Goal: Entertainment & Leisure: Consume media (video, audio)

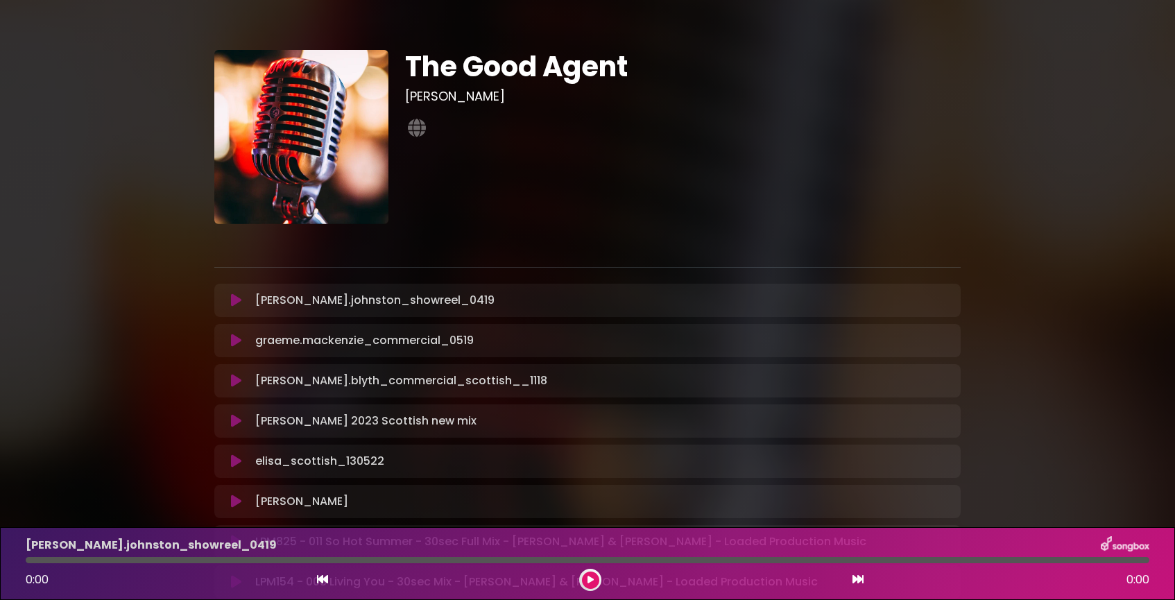
click at [298, 303] on p "[PERSON_NAME].johnston_showreel_0419 Loading Track..." at bounding box center [374, 300] width 239 height 17
click at [237, 301] on icon at bounding box center [236, 300] width 10 height 14
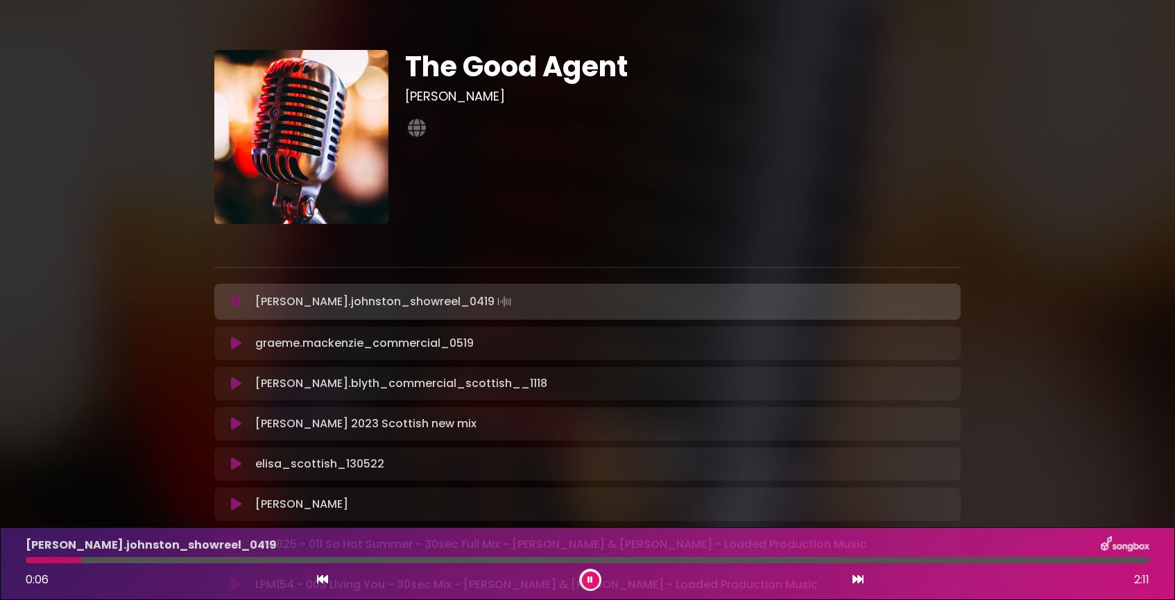
click at [236, 344] on icon at bounding box center [236, 344] width 10 height 14
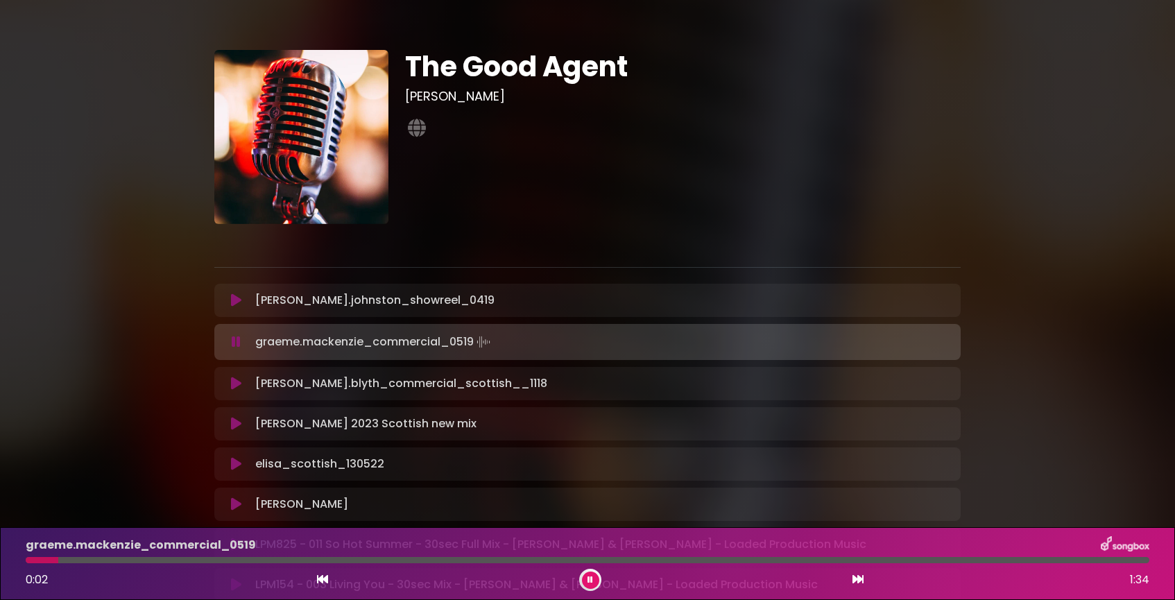
click at [235, 384] on icon at bounding box center [236, 384] width 10 height 14
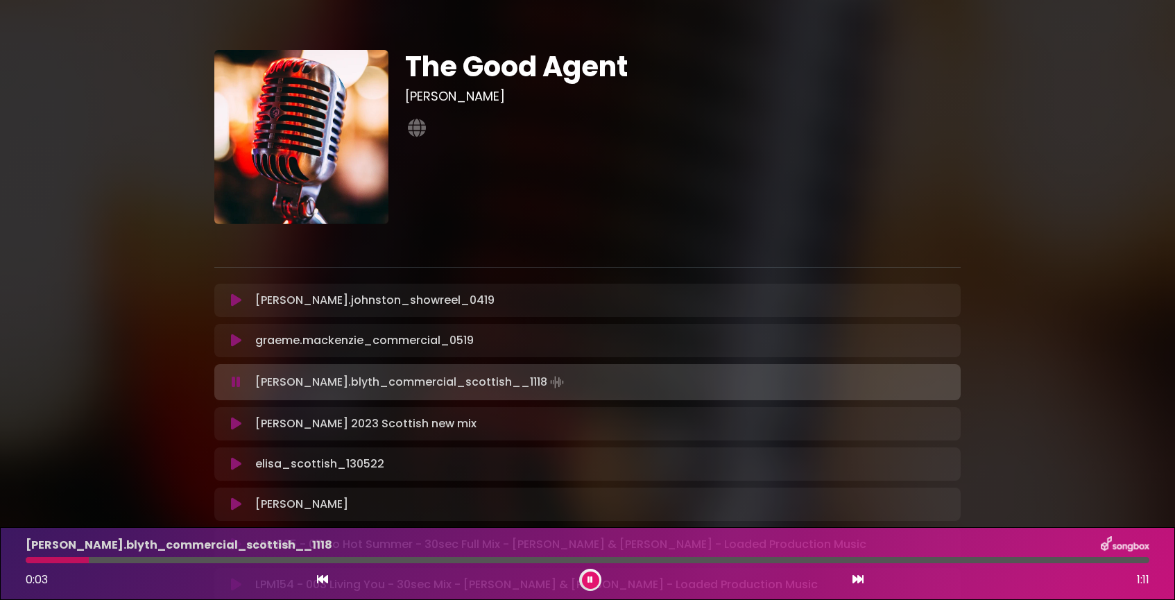
click at [236, 425] on icon at bounding box center [236, 424] width 10 height 14
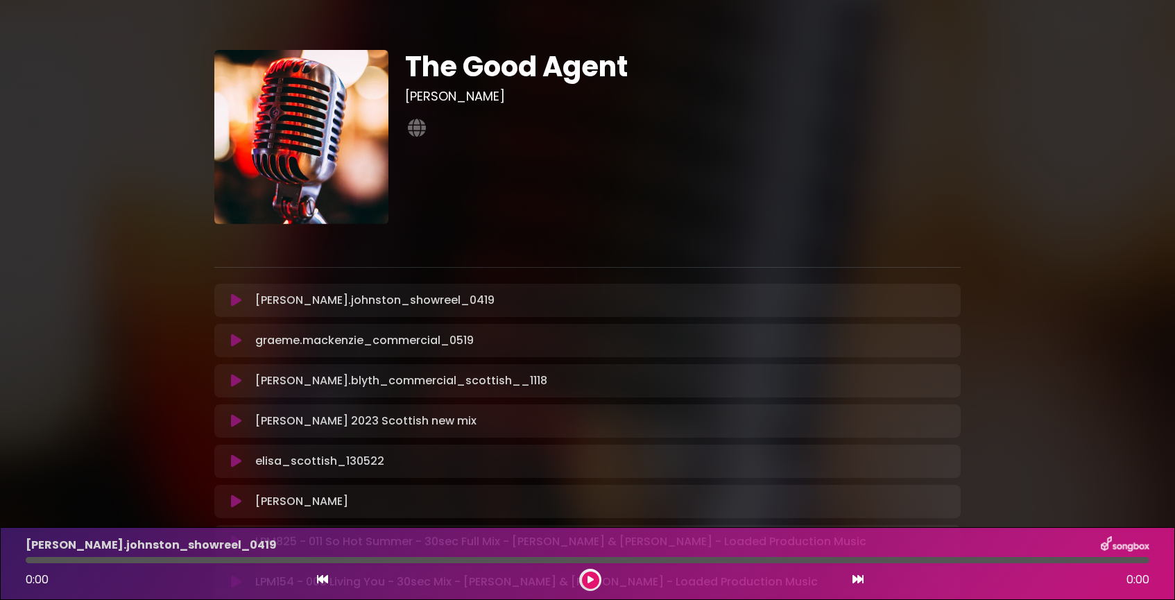
click at [234, 500] on icon at bounding box center [236, 502] width 10 height 14
click at [590, 579] on icon at bounding box center [591, 580] width 6 height 8
click at [235, 459] on icon at bounding box center [236, 461] width 10 height 14
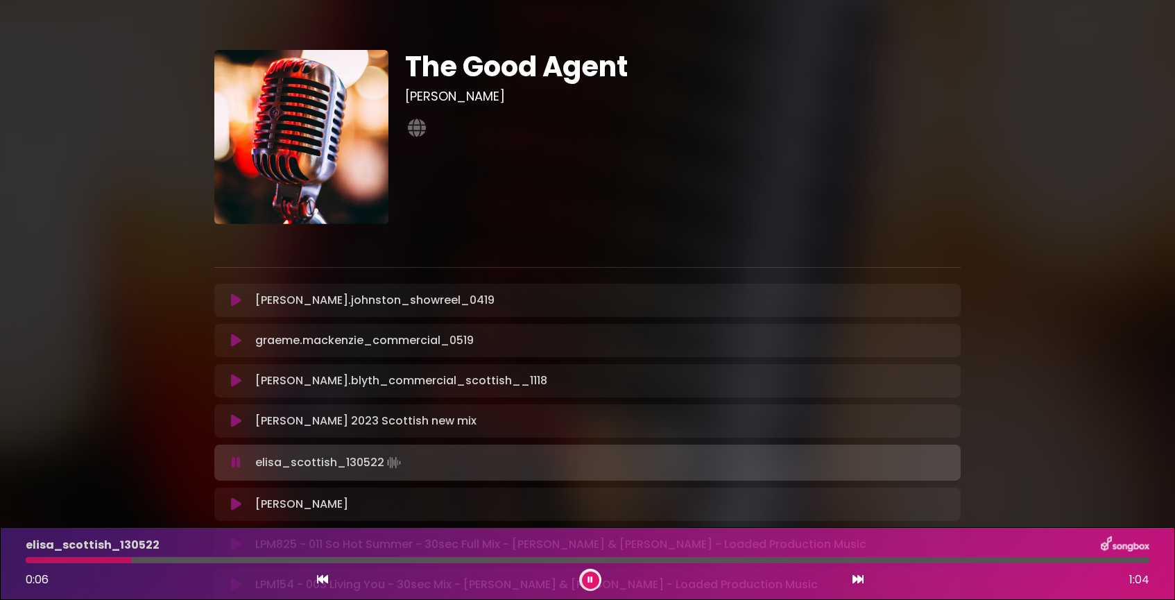
click at [590, 581] on icon at bounding box center [591, 580] width 6 height 8
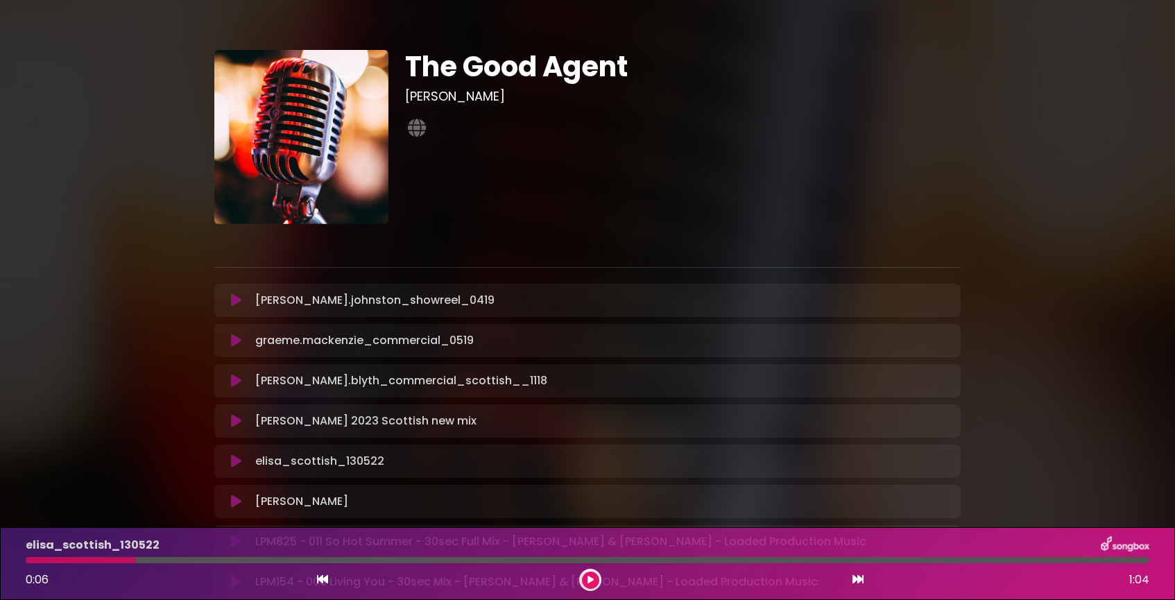
click at [234, 416] on icon at bounding box center [236, 421] width 10 height 14
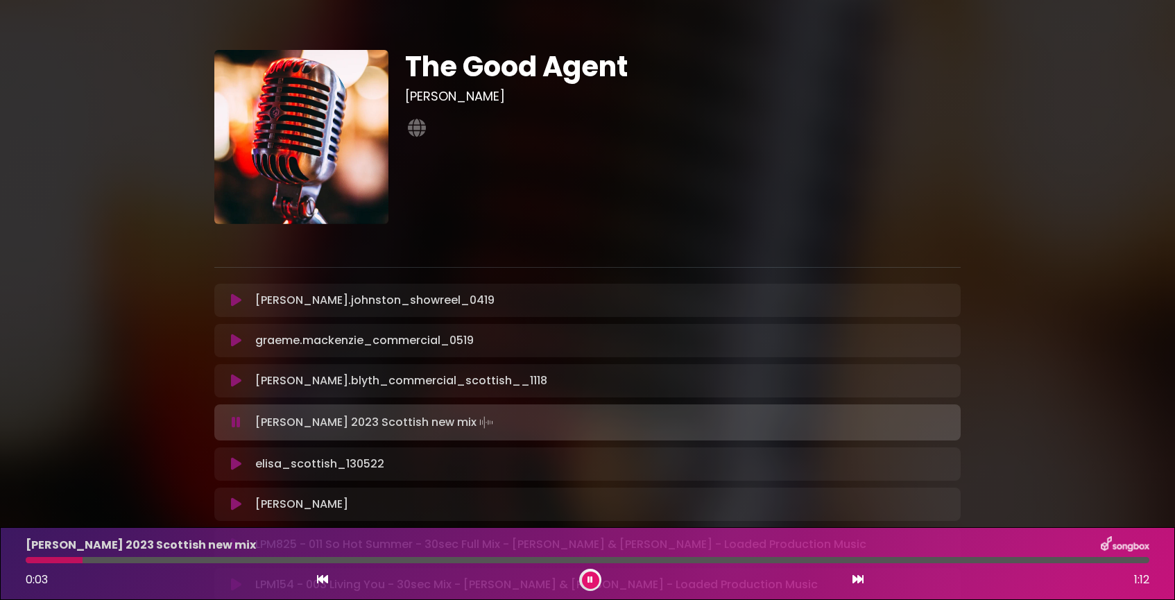
click at [595, 578] on button at bounding box center [590, 580] width 17 height 17
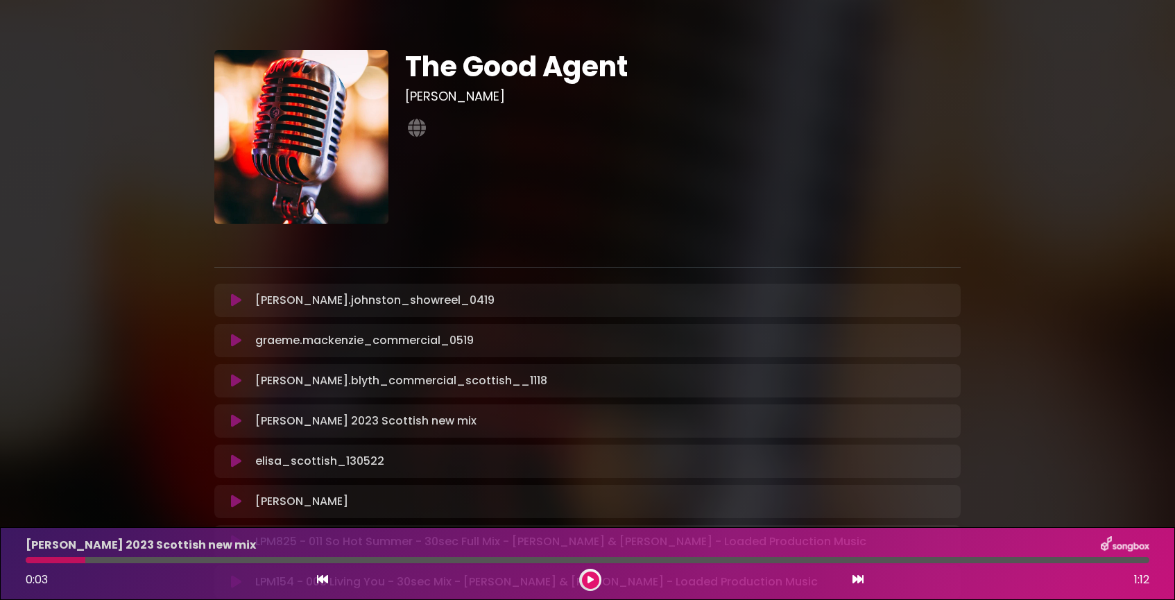
click at [237, 378] on icon at bounding box center [236, 381] width 10 height 14
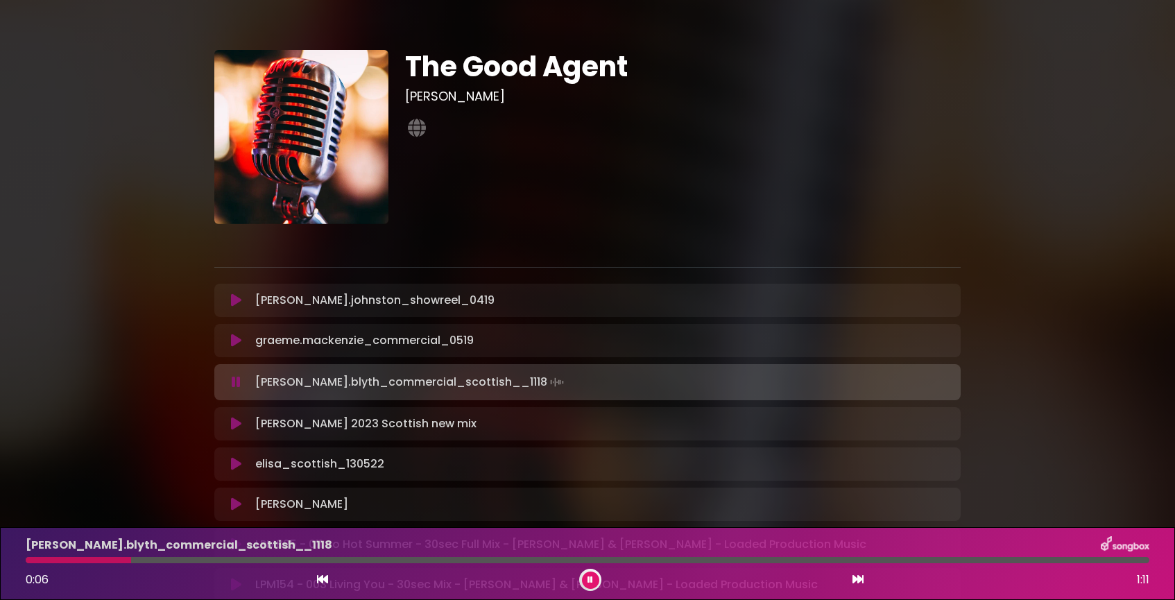
click at [592, 576] on icon at bounding box center [591, 580] width 6 height 8
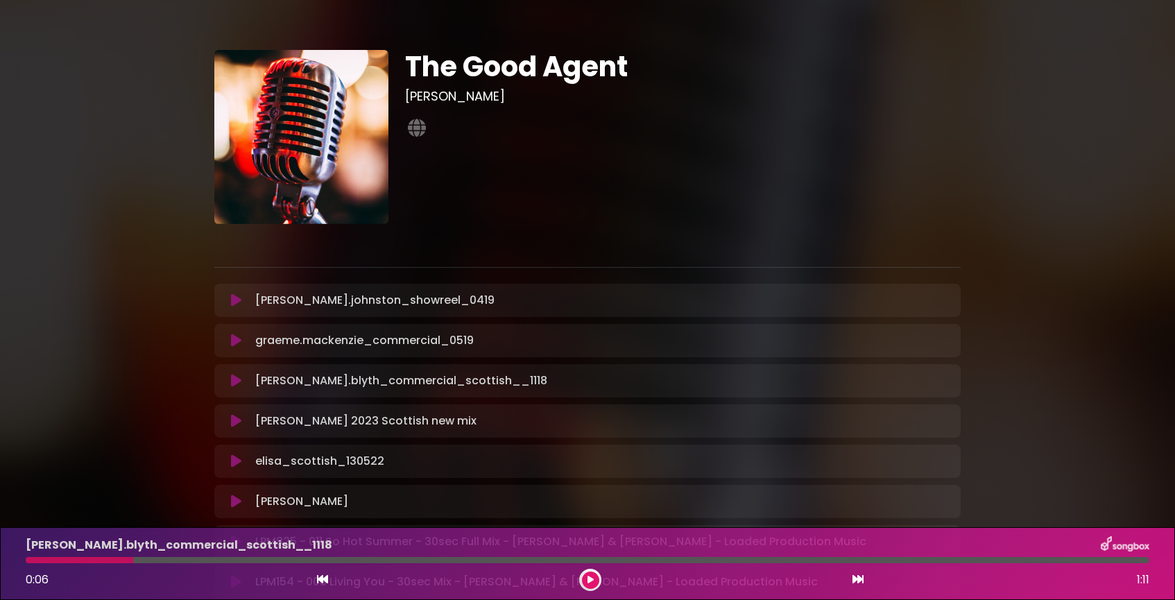
click at [235, 339] on icon at bounding box center [236, 341] width 10 height 14
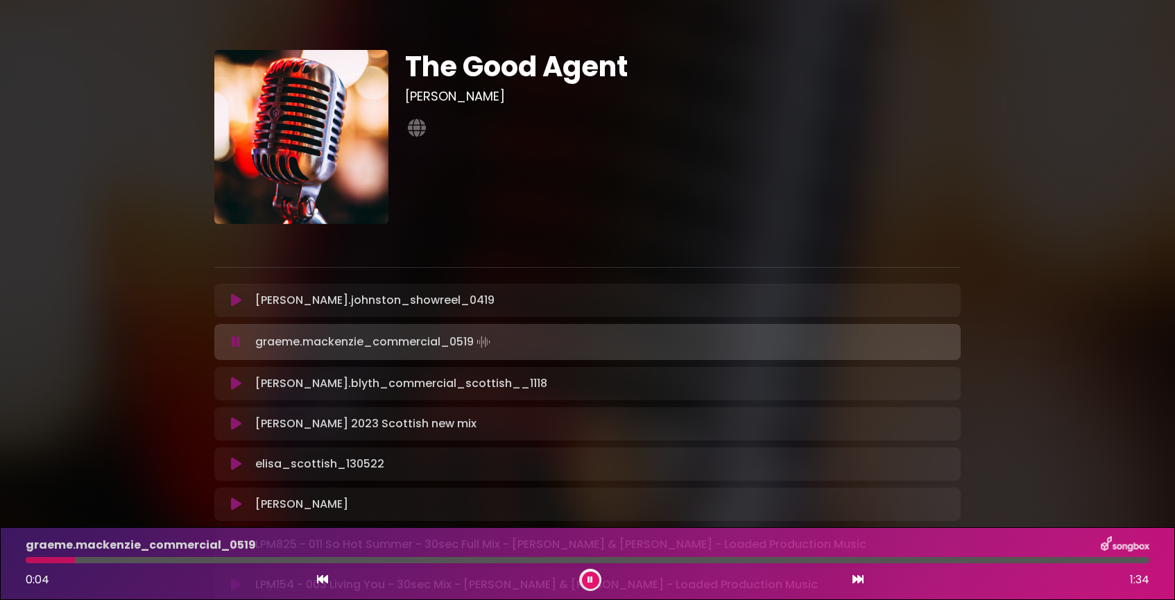
click at [588, 579] on icon at bounding box center [591, 580] width 6 height 8
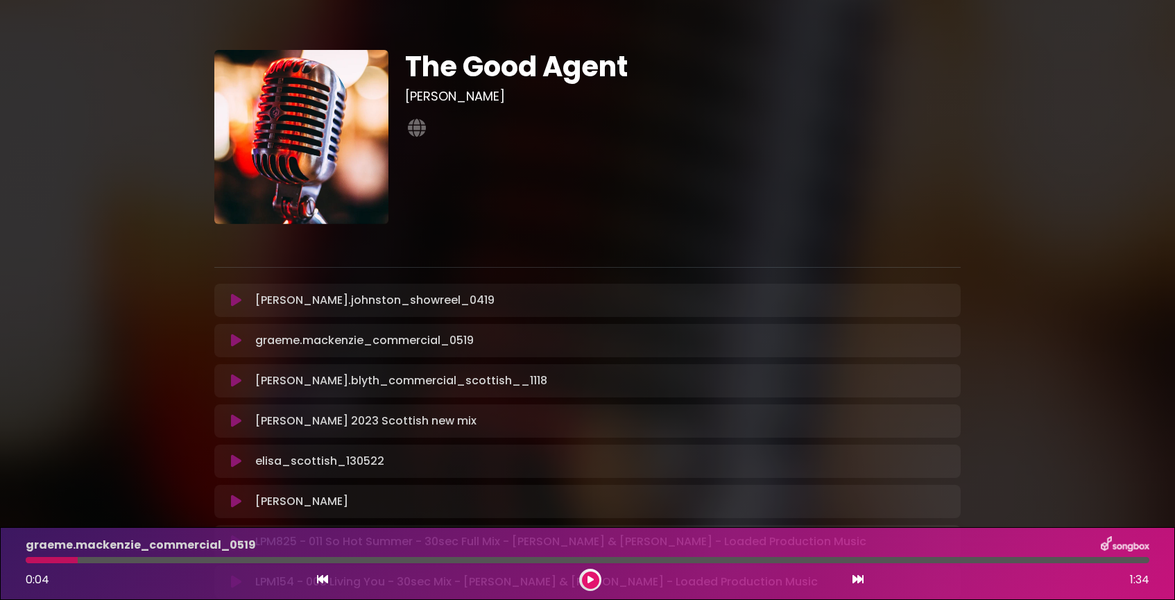
click at [233, 300] on icon at bounding box center [236, 300] width 10 height 14
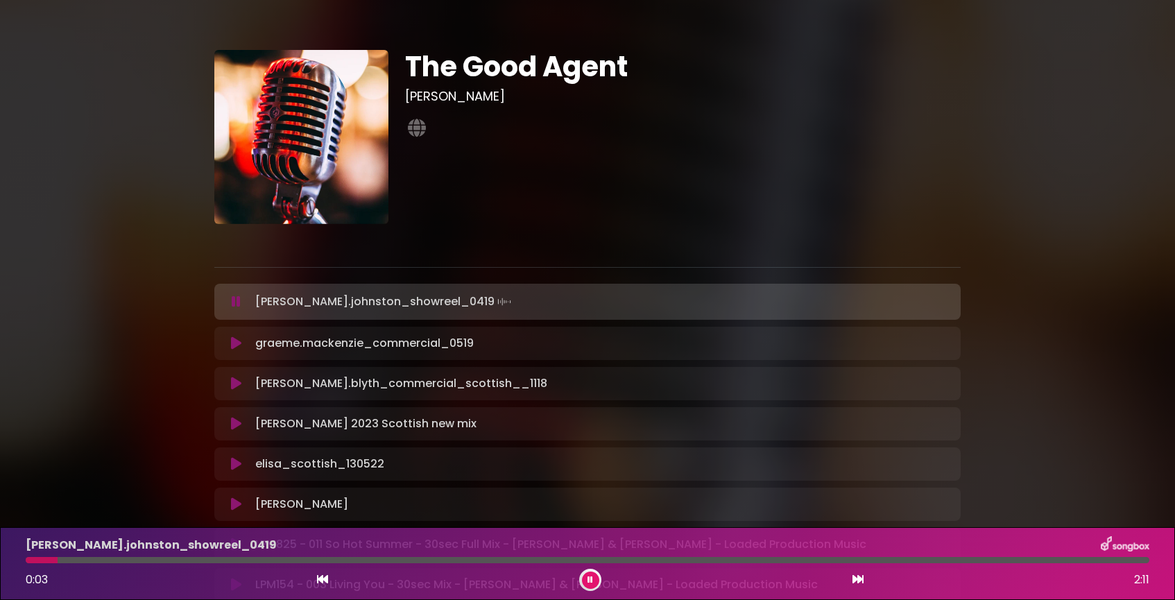
click at [588, 577] on icon at bounding box center [591, 580] width 6 height 8
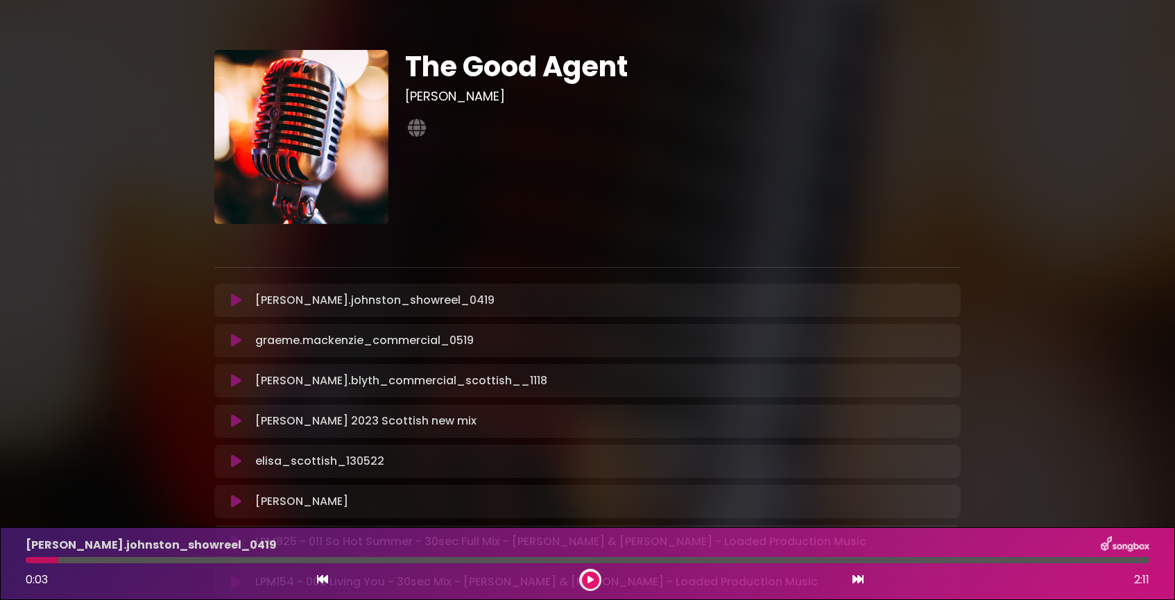
click at [1001, 117] on div "The Good Agent Iain Job" at bounding box center [588, 408] width 916 height 783
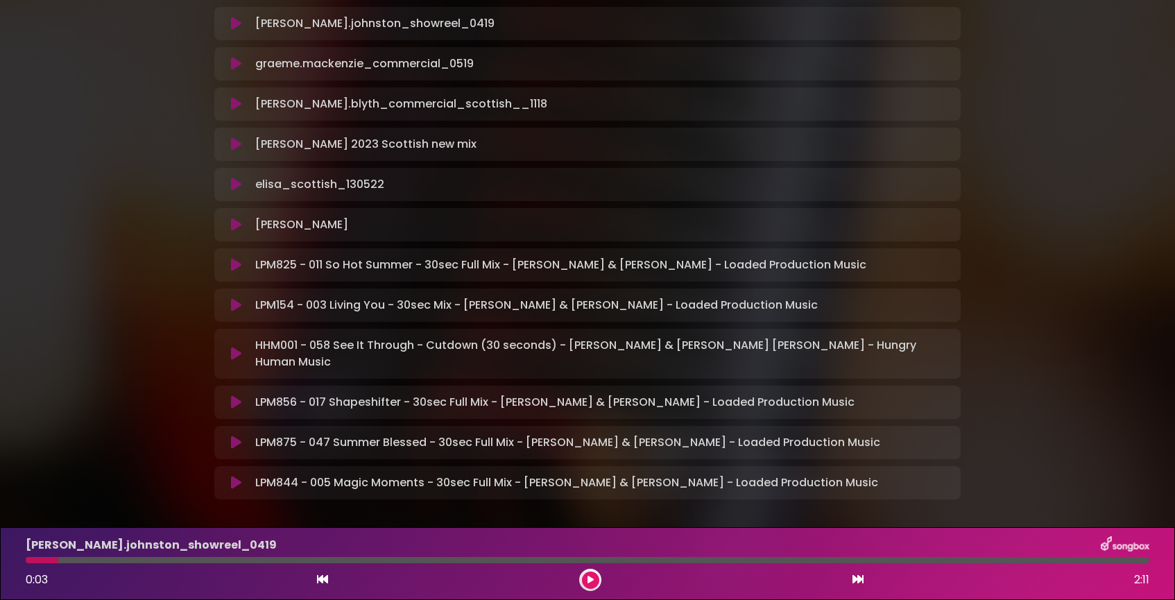
scroll to position [278, 0]
click at [234, 264] on icon at bounding box center [236, 264] width 10 height 14
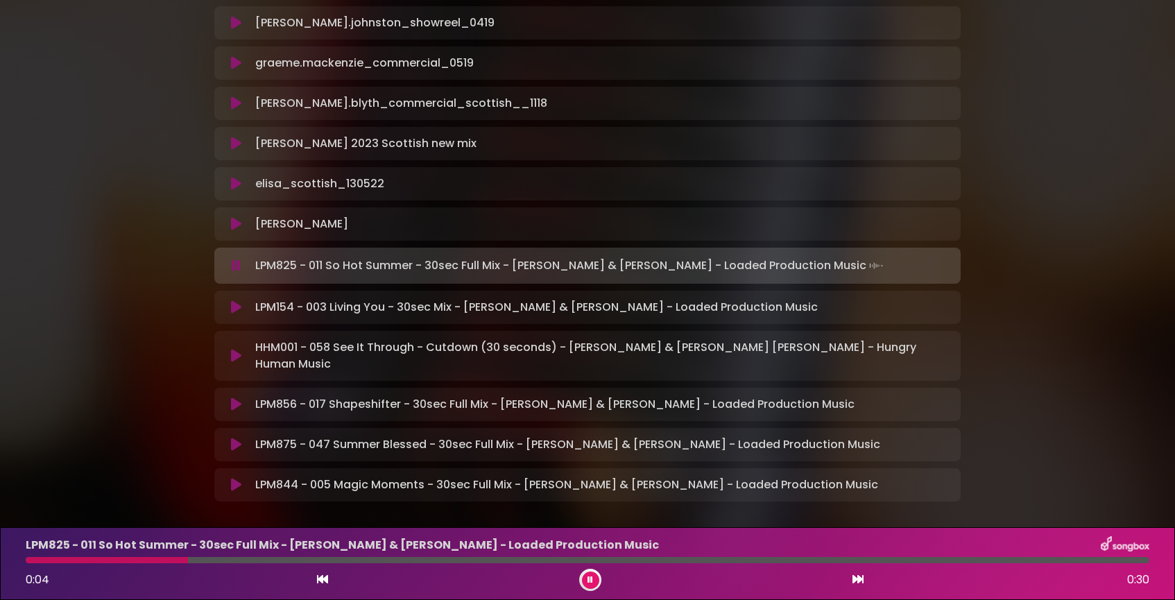
click at [237, 308] on icon at bounding box center [236, 307] width 10 height 14
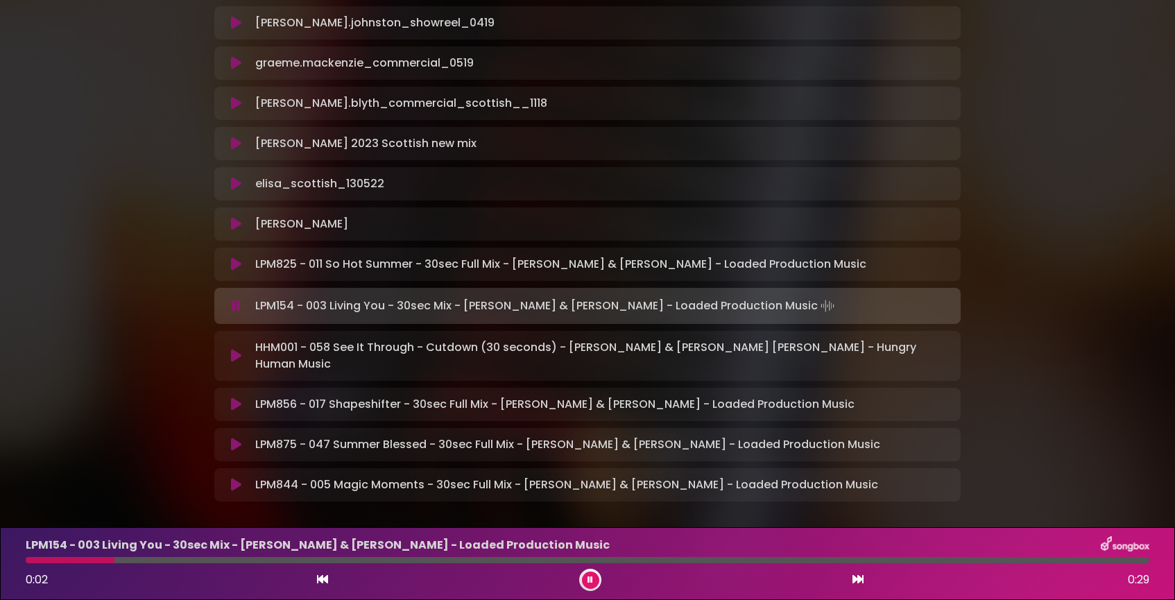
click at [235, 350] on icon at bounding box center [236, 356] width 10 height 14
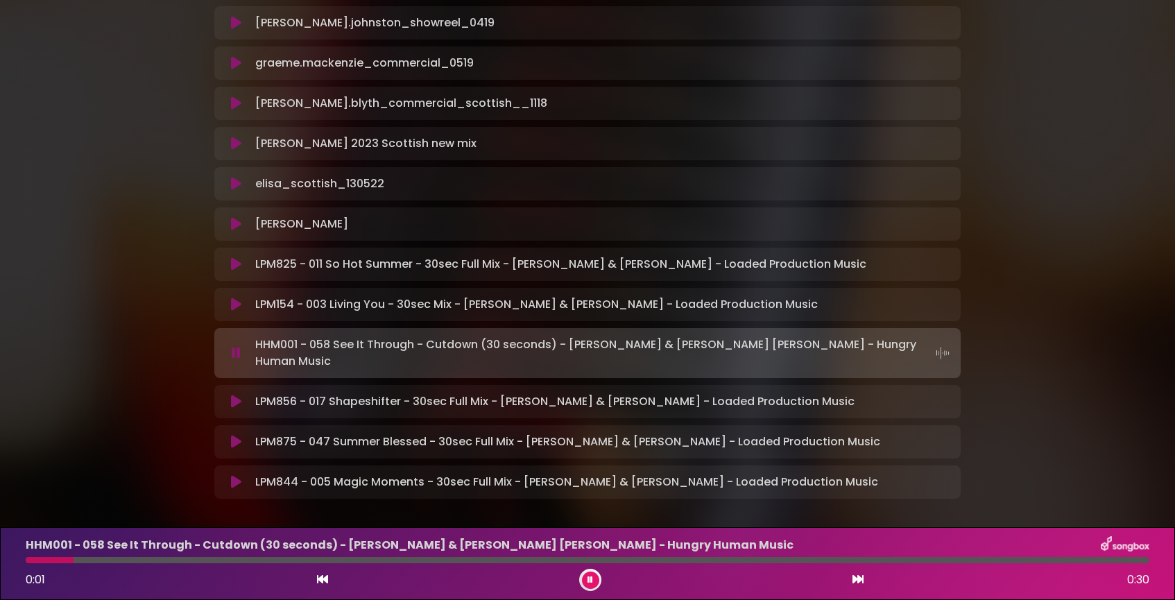
click at [239, 395] on icon at bounding box center [236, 402] width 10 height 14
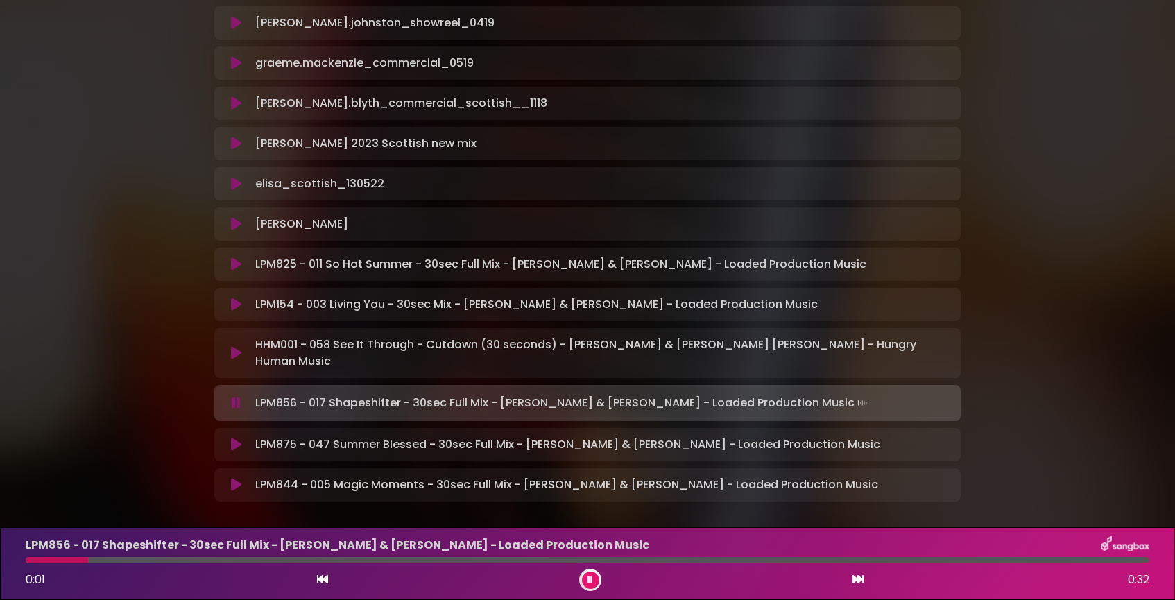
click at [235, 438] on icon at bounding box center [236, 445] width 10 height 14
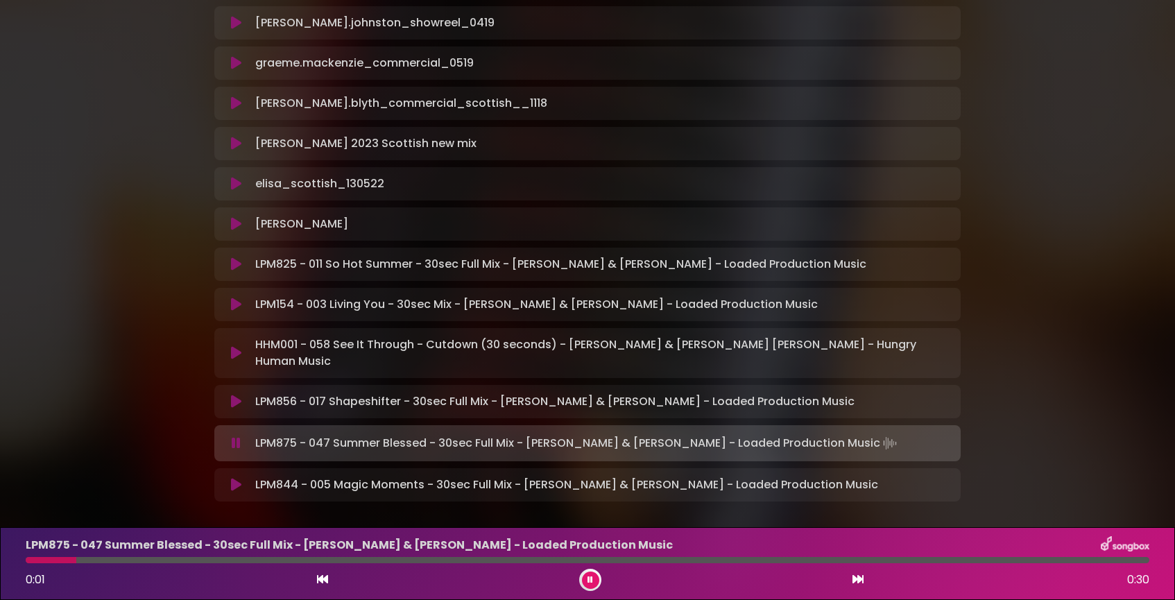
click at [239, 478] on icon at bounding box center [236, 485] width 10 height 14
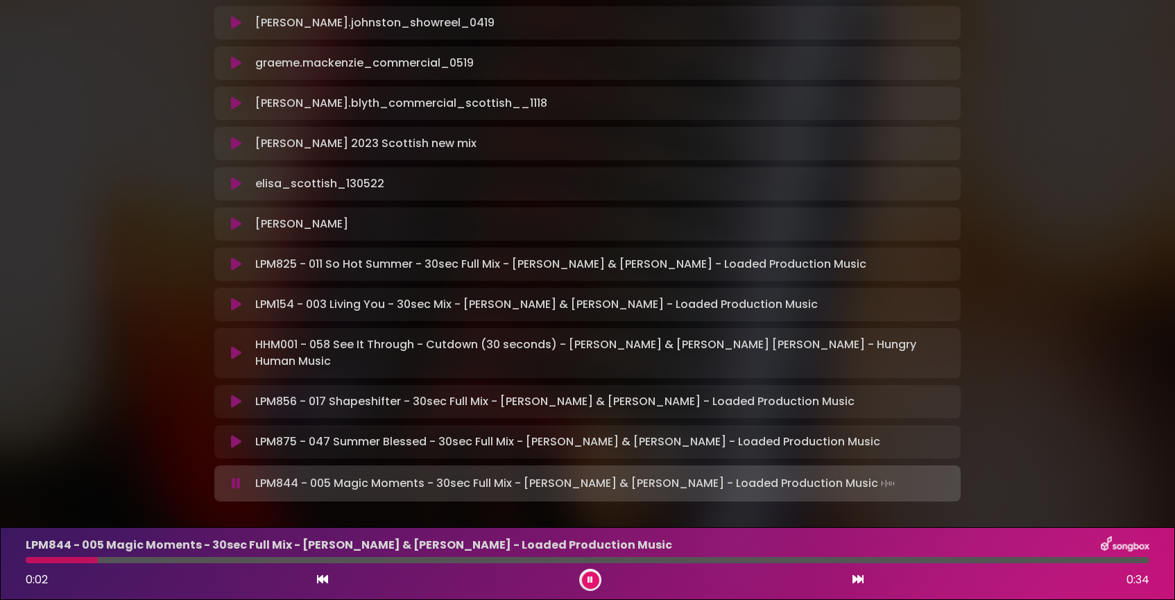
click at [1063, 307] on div "The Good Agent Iain Job" at bounding box center [587, 132] width 1175 height 786
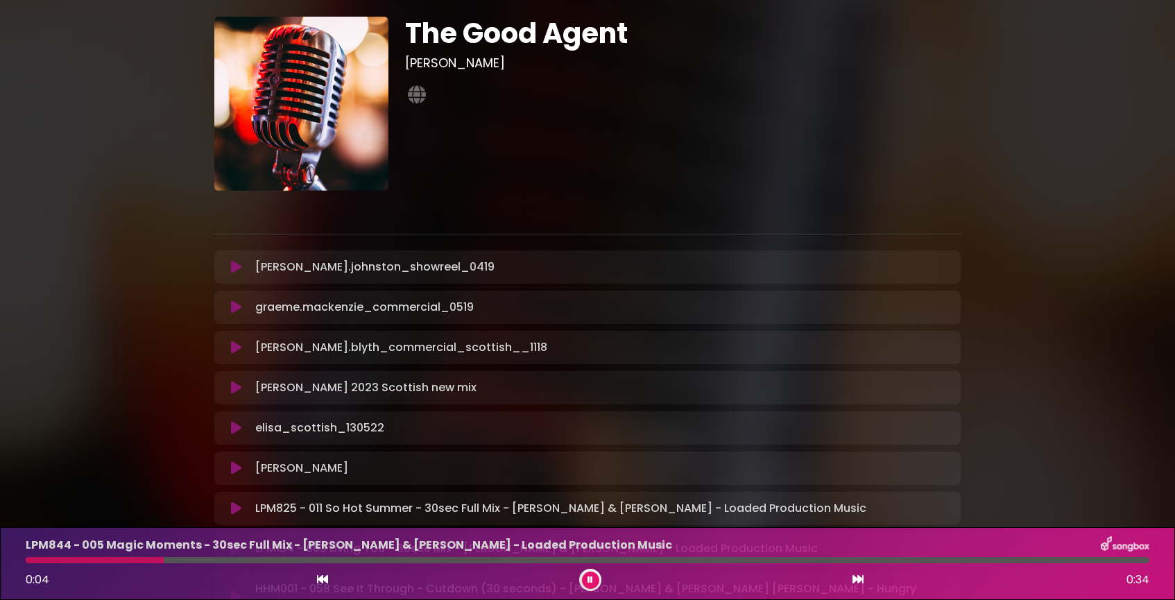
scroll to position [0, 0]
